Goal: Find contact information: Find contact information

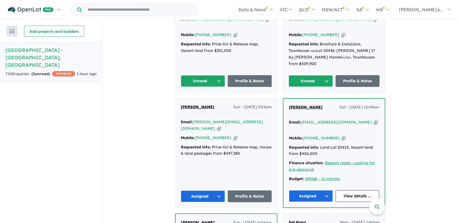
scroll to position [274, 0]
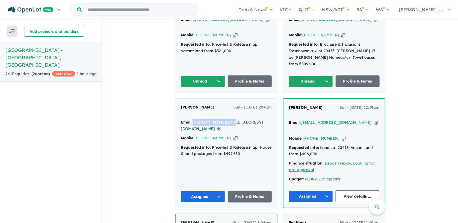
drag, startPoint x: 228, startPoint y: 106, endPoint x: 192, endPoint y: 106, distance: 36.3
click at [192, 119] on div "Email: [PERSON_NAME][EMAIL_ADDRESS][DOMAIN_NAME] Copied!" at bounding box center [226, 125] width 91 height 13
copy a%20Manor%20Lakes%20Estate%20-%20Manor%20Lakes"] "[PERSON_NAME][EMAIL_ADDRESS][DOMAIN_NAME]"
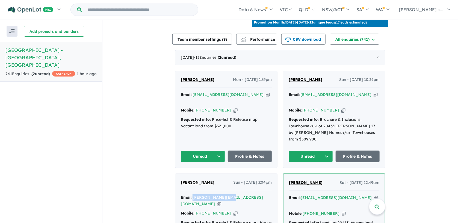
scroll to position [197, 0]
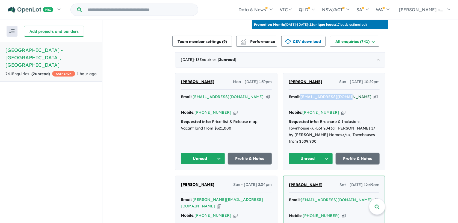
drag, startPoint x: 348, startPoint y: 95, endPoint x: 300, endPoint y: 95, distance: 48.3
click at [300, 95] on div "Email: [EMAIL_ADDRESS][DOMAIN_NAME] Copied!" at bounding box center [333, 100] width 91 height 13
copy a%20Manor%20Lakes%20Estate%20-%20Manor%20Lakes"] "[EMAIL_ADDRESS][DOMAIN_NAME]"
drag, startPoint x: 331, startPoint y: 103, endPoint x: 309, endPoint y: 106, distance: 22.5
click at [309, 109] on div "Mobile: [PHONE_NUMBER] Copied!" at bounding box center [333, 112] width 91 height 7
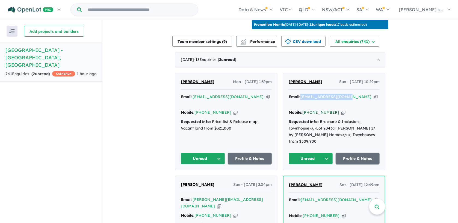
copy link "406 346 597"
drag, startPoint x: 312, startPoint y: 78, endPoint x: 286, endPoint y: 79, distance: 25.4
click at [288, 79] on div "[PERSON_NAME] - [DATE] 10:29pm" at bounding box center [333, 84] width 91 height 11
copy span "[PERSON_NAME]"
click at [310, 136] on div "[PERSON_NAME] - [DATE] 10:29pm Email: [EMAIL_ADDRESS][DOMAIN_NAME] Copied! Mobi…" at bounding box center [334, 121] width 102 height 97
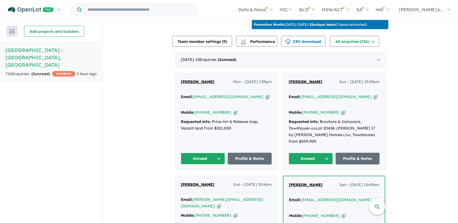
click at [308, 153] on button "Unread" at bounding box center [310, 159] width 44 height 12
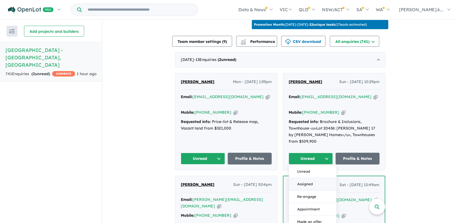
click at [307, 178] on button "Assigned" at bounding box center [312, 184] width 47 height 13
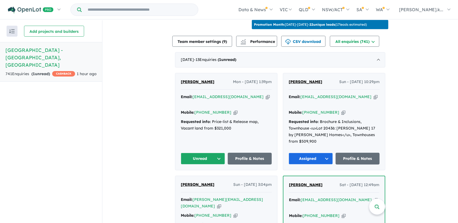
drag, startPoint x: 250, startPoint y: 94, endPoint x: 191, endPoint y: 95, distance: 59.2
click at [191, 95] on div "Email: [PERSON_NAME][EMAIL_ADDRESS][DOMAIN_NAME] Copied!" at bounding box center [226, 100] width 91 height 13
copy div "[EMAIL_ADDRESS][DOMAIN_NAME]"
drag, startPoint x: 223, startPoint y: 103, endPoint x: 201, endPoint y: 105, distance: 21.9
click at [201, 109] on div "Mobile: [PHONE_NUMBER] Copied!" at bounding box center [226, 112] width 91 height 7
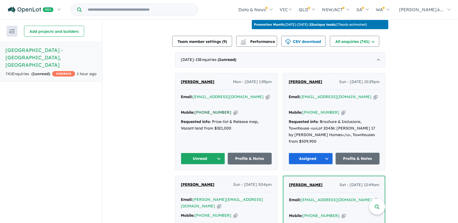
copy link "419 360 306"
drag, startPoint x: 214, startPoint y: 77, endPoint x: 179, endPoint y: 78, distance: 34.9
click at [181, 79] on div "[PERSON_NAME] Mon - [DATE] 1:39pm" at bounding box center [226, 84] width 91 height 11
copy span "[PERSON_NAME]"
click at [190, 153] on button "Unread" at bounding box center [203, 159] width 44 height 12
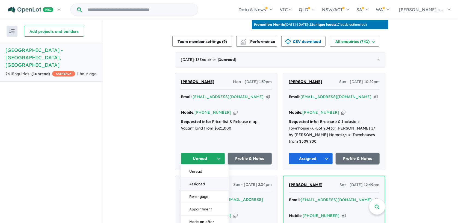
click at [193, 178] on button "Assigned" at bounding box center [204, 184] width 47 height 13
